Goal: Transaction & Acquisition: Purchase product/service

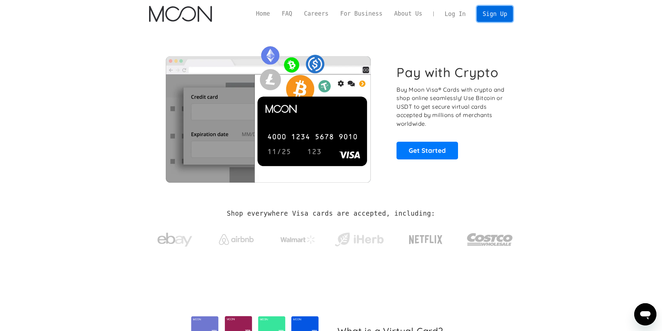
click at [501, 14] on link "Sign Up" at bounding box center [495, 14] width 36 height 16
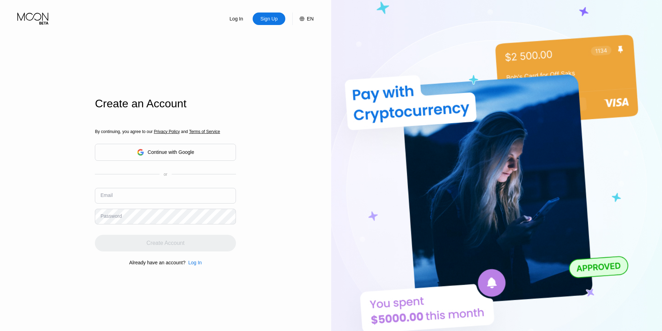
click at [160, 196] on input "text" at bounding box center [165, 196] width 141 height 16
paste input "su0zu1ihpw2k"
type input "su0zu1ihpw2k"
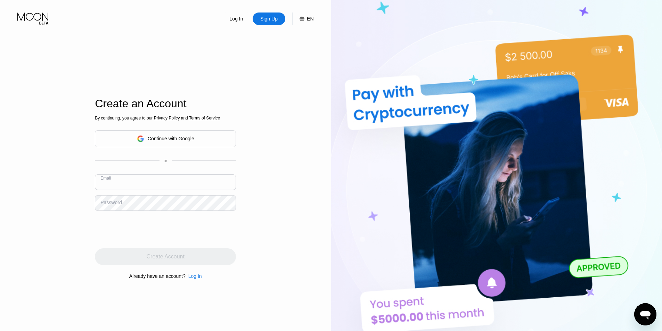
click at [170, 167] on div "By continuing, you agree to our Privacy Policy and Terms of Service Continue wi…" at bounding box center [165, 197] width 141 height 167
click at [143, 182] on input "text" at bounding box center [165, 182] width 141 height 16
paste input "TimothyRichardDay@proton.me"
type input "TimothyRichardDay@proton.me"
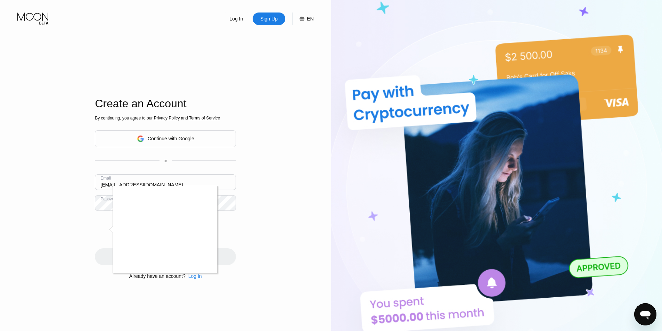
click at [241, 235] on div at bounding box center [331, 165] width 662 height 331
click at [250, 155] on div at bounding box center [331, 165] width 662 height 331
click at [110, 226] on div at bounding box center [331, 165] width 662 height 331
click at [246, 224] on div at bounding box center [331, 165] width 662 height 331
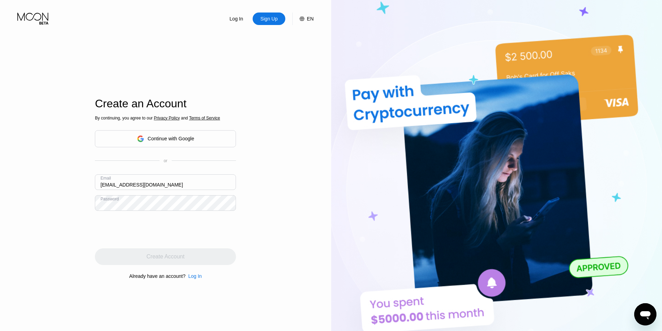
drag, startPoint x: 179, startPoint y: 182, endPoint x: 83, endPoint y: 182, distance: 96.6
click at [84, 182] on div "Log In Sign Up EN Language English Save Create an Account By continuing, you ag…" at bounding box center [165, 182] width 331 height 364
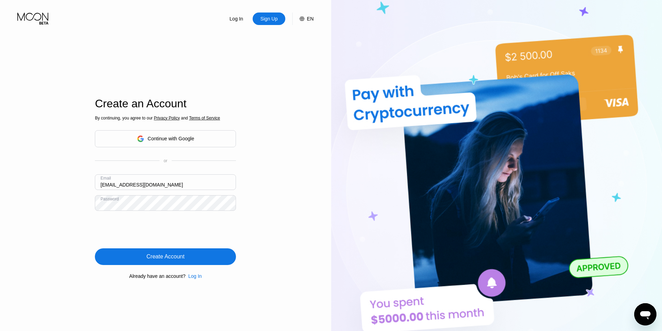
click at [200, 259] on div "Create Account" at bounding box center [165, 256] width 141 height 17
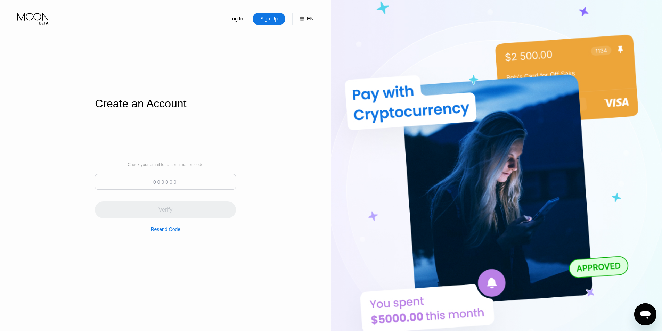
click at [165, 182] on input at bounding box center [165, 182] width 141 height 16
paste input "404155"
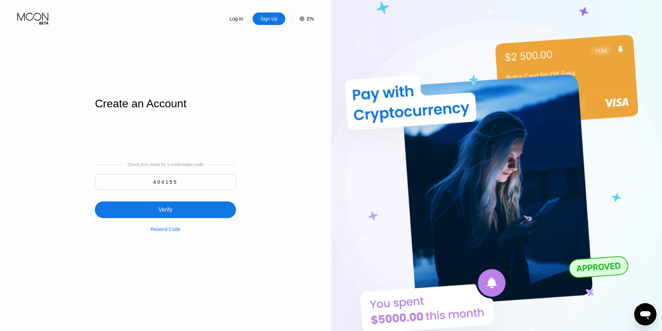
type input "404155"
click at [171, 212] on div "Verify" at bounding box center [165, 209] width 14 height 7
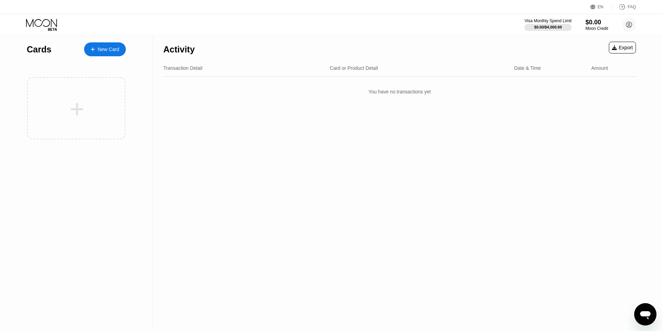
click at [104, 49] on div "New Card" at bounding box center [109, 50] width 22 height 6
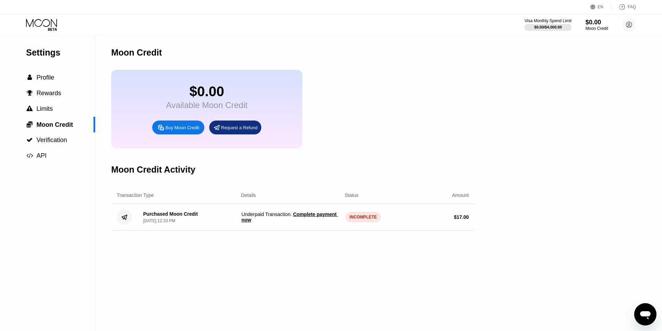
click at [313, 221] on span "Complete payment now" at bounding box center [289, 217] width 97 height 11
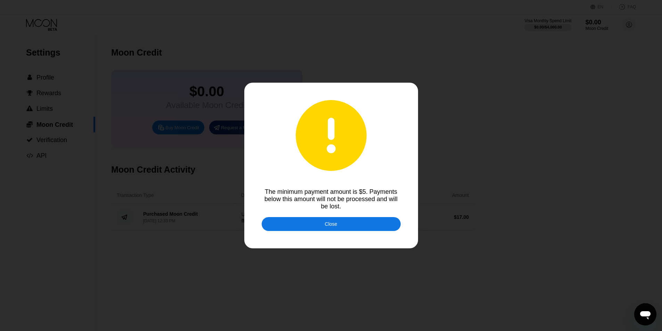
click at [324, 222] on div "Close" at bounding box center [331, 224] width 139 height 14
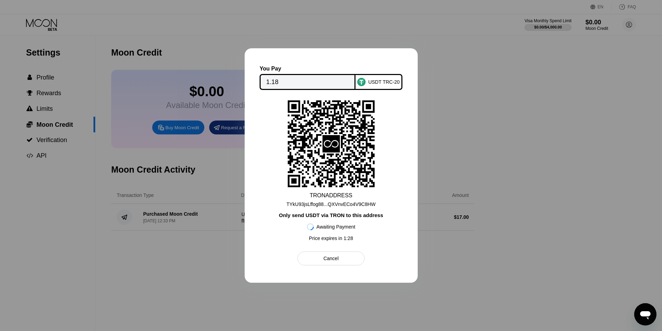
click at [338, 258] on div "Cancel" at bounding box center [330, 258] width 67 height 14
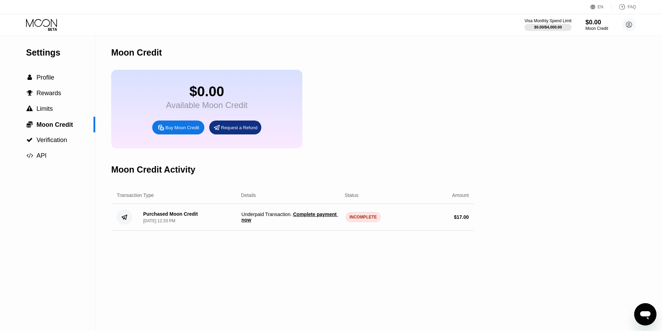
click at [286, 222] on span "Underpaid Transaction . Complete payment now" at bounding box center [290, 217] width 98 height 11
click at [298, 221] on span "Complete payment now" at bounding box center [289, 217] width 97 height 11
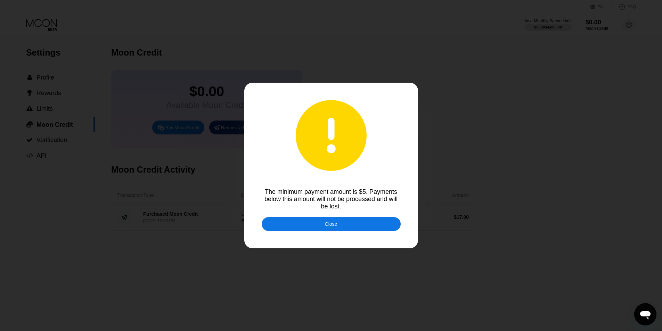
click at [321, 223] on div "Close" at bounding box center [331, 224] width 139 height 14
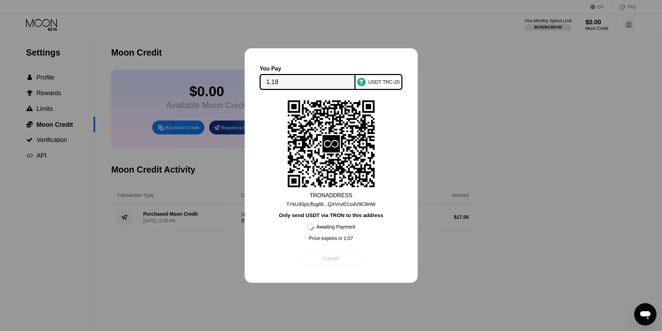
click at [347, 259] on div "Cancel" at bounding box center [330, 258] width 67 height 14
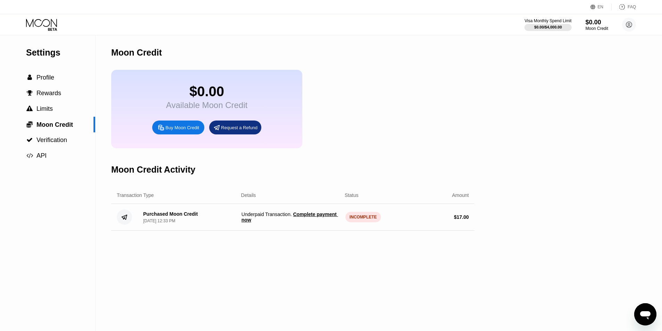
click at [306, 223] on span "Complete payment now" at bounding box center [289, 217] width 97 height 11
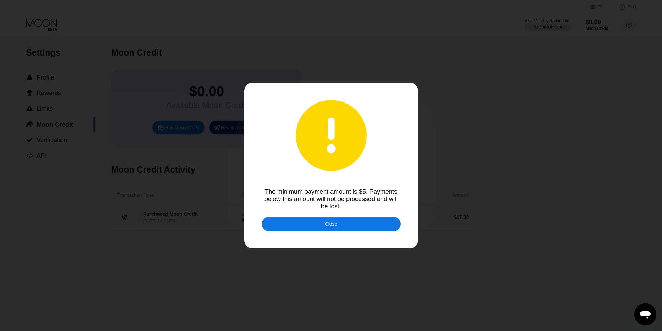
click at [321, 224] on div "Close" at bounding box center [331, 224] width 139 height 14
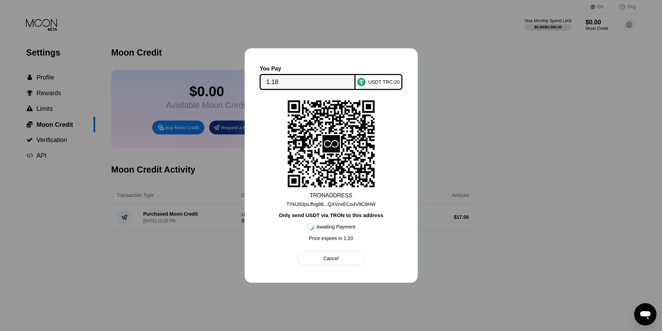
click at [329, 261] on div "Cancel" at bounding box center [330, 258] width 15 height 6
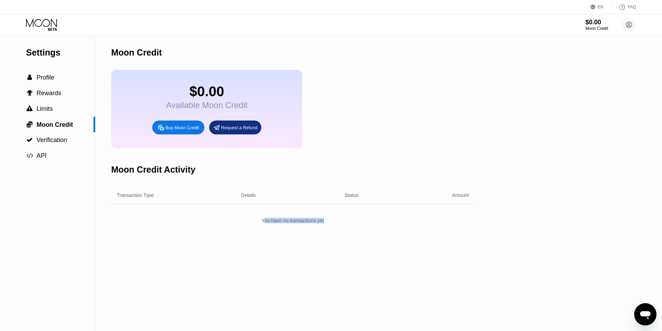
drag, startPoint x: 263, startPoint y: 230, endPoint x: 350, endPoint y: 230, distance: 87.2
click at [350, 227] on div "You have no transactions yet" at bounding box center [292, 220] width 363 height 13
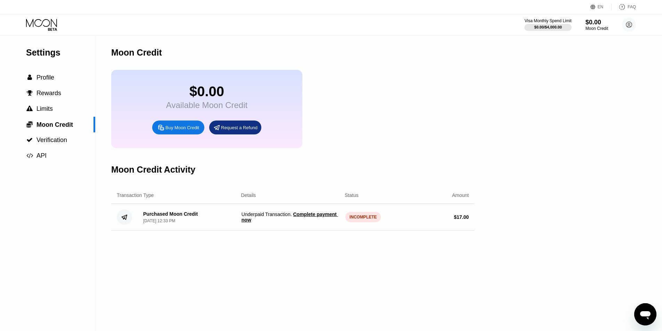
drag, startPoint x: 348, startPoint y: 262, endPoint x: 343, endPoint y: 262, distance: 4.5
click at [347, 262] on div "Moon Credit $0.00 Available Moon Credit Buy Moon Credit Request a Refund Moon C…" at bounding box center [292, 183] width 363 height 296
click at [321, 222] on span "Complete payment now" at bounding box center [289, 217] width 97 height 11
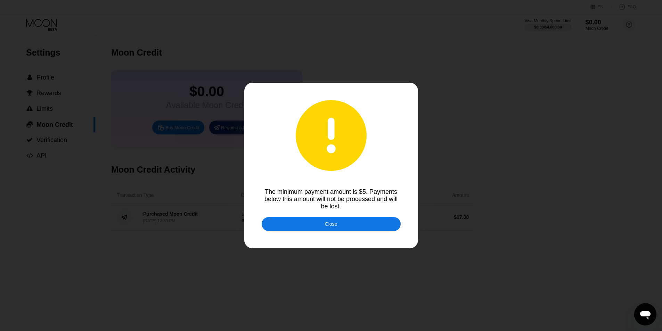
click at [322, 221] on div "Close" at bounding box center [331, 224] width 139 height 14
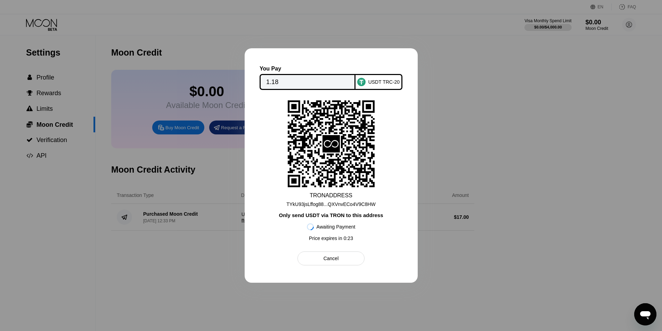
click at [327, 259] on div "Cancel" at bounding box center [330, 258] width 15 height 6
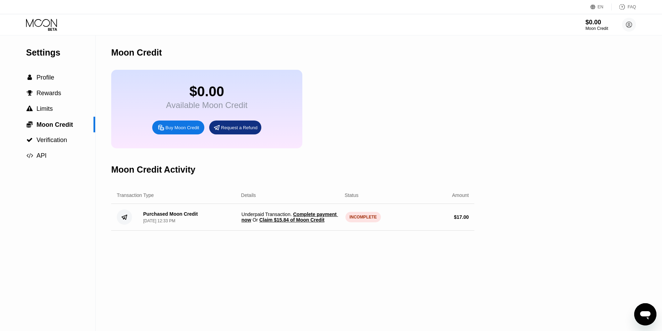
click at [272, 223] on span "Claim $15.84 of Moon Credit" at bounding box center [291, 220] width 65 height 6
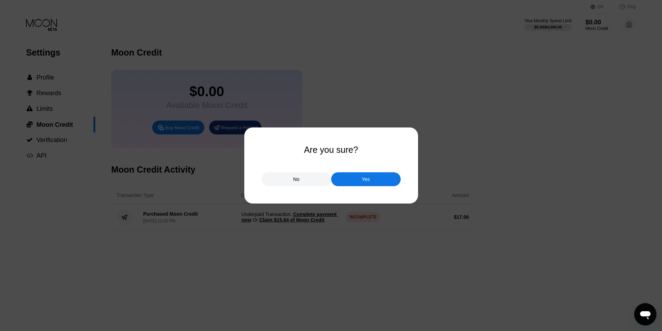
click at [354, 179] on div "Yes" at bounding box center [365, 179] width 69 height 14
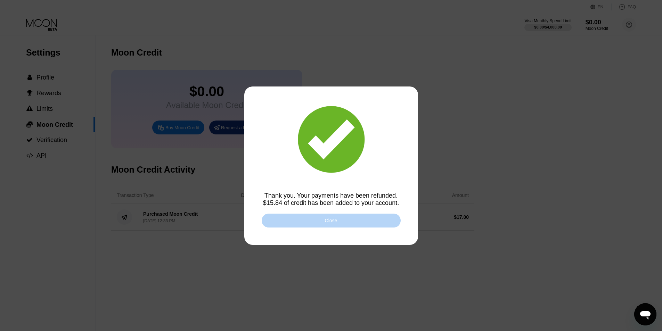
click at [325, 215] on div "Close" at bounding box center [331, 221] width 139 height 14
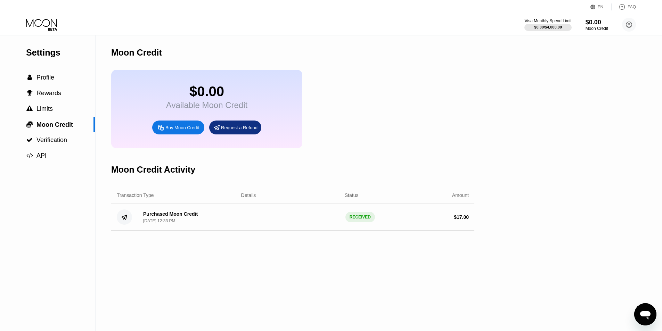
click at [321, 220] on div "Purchased Moon Credit [DATE] 12:33 PM RECEIVED $ 17.00" at bounding box center [292, 217] width 363 height 27
click at [62, 25] on div at bounding box center [47, 25] width 43 height 12
click at [52, 25] on icon at bounding box center [42, 25] width 32 height 12
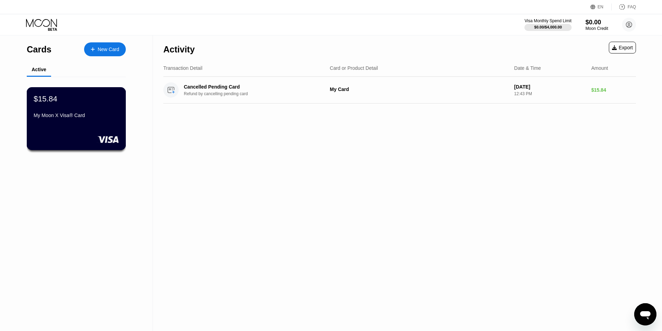
click at [81, 110] on div "$15.84 My Moon X Visa® Card" at bounding box center [76, 107] width 85 height 27
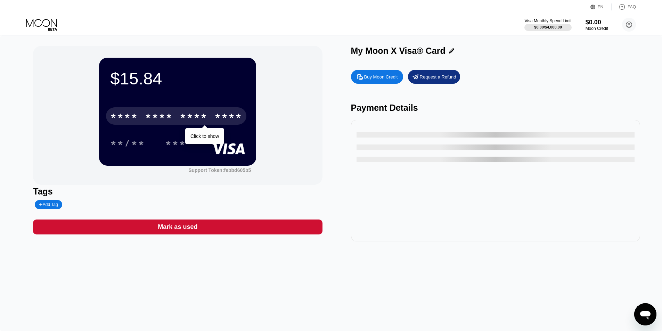
click at [155, 116] on div "* * * *" at bounding box center [159, 117] width 28 height 11
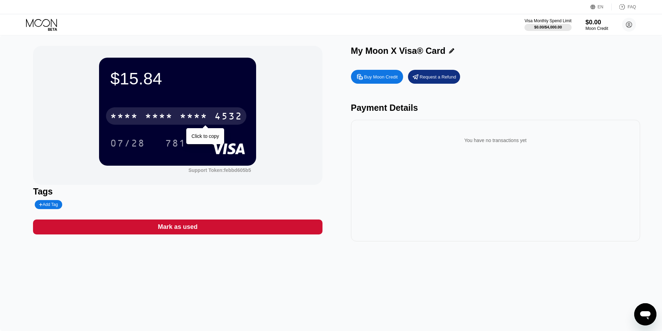
click at [157, 116] on div "* * * *" at bounding box center [159, 117] width 28 height 11
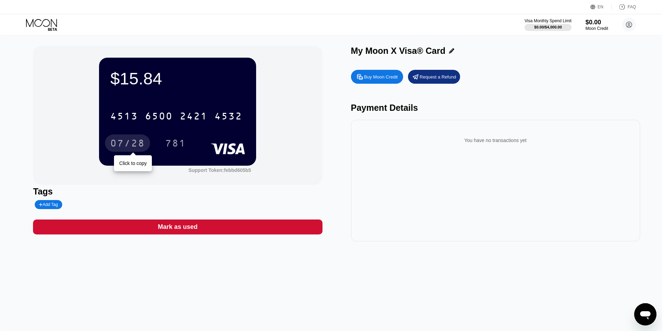
click at [127, 141] on div "07/28" at bounding box center [127, 144] width 35 height 11
